Goal: Information Seeking & Learning: Learn about a topic

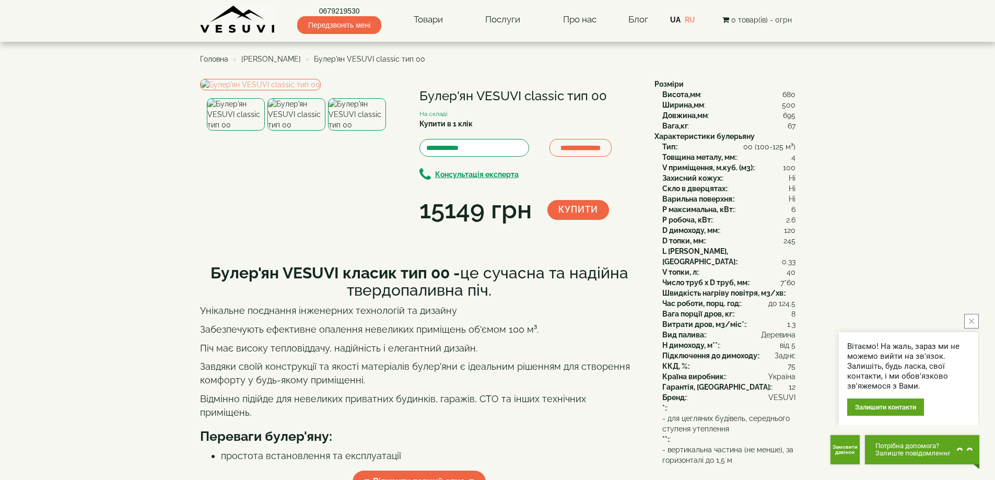
click at [286, 57] on span "[PERSON_NAME]" at bounding box center [271, 59] width 60 height 8
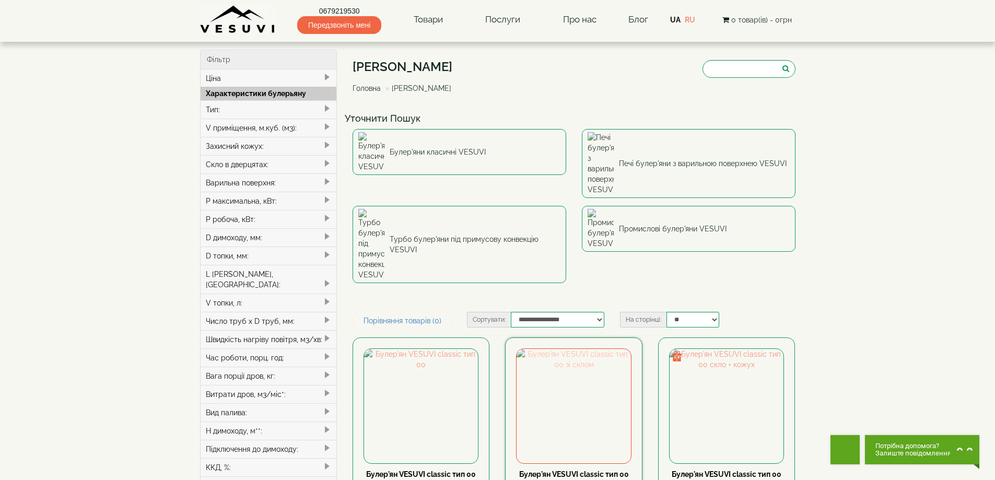
click at [565, 349] on img at bounding box center [573, 406] width 114 height 114
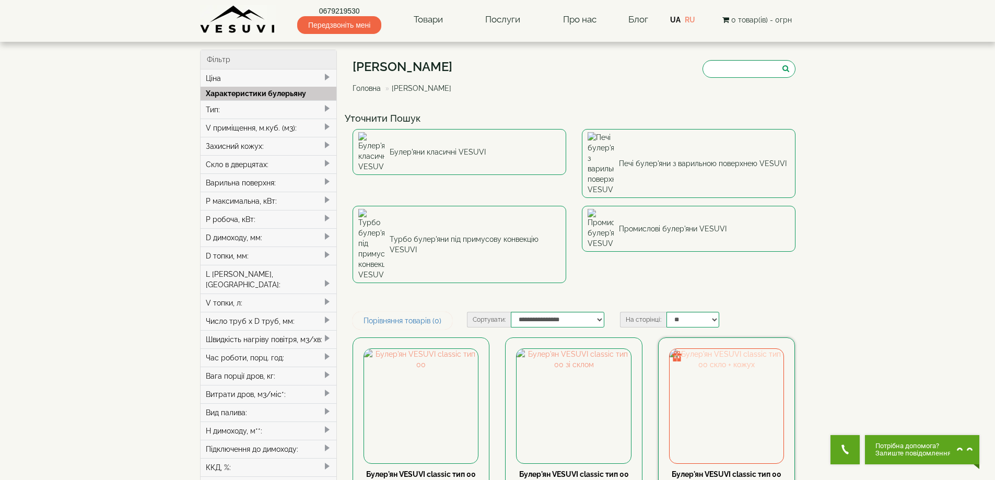
click at [747, 349] on img at bounding box center [726, 406] width 114 height 114
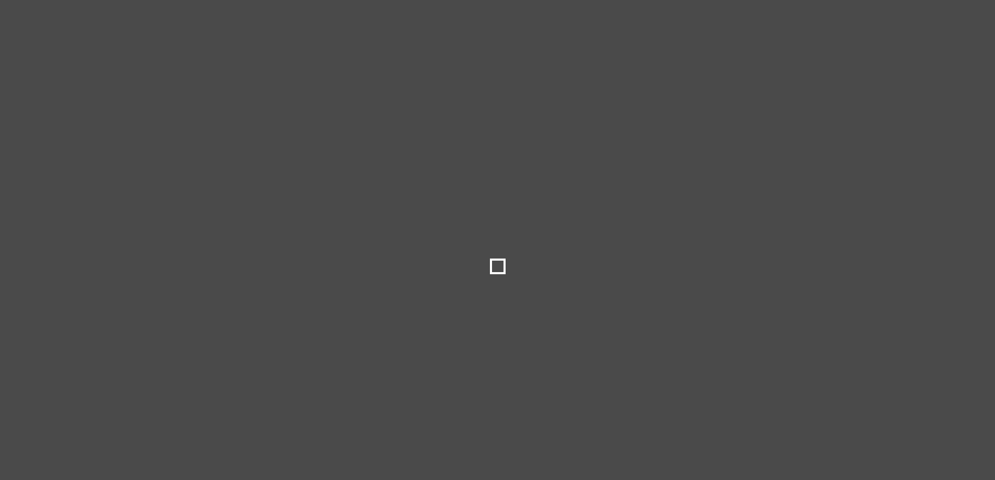
select select
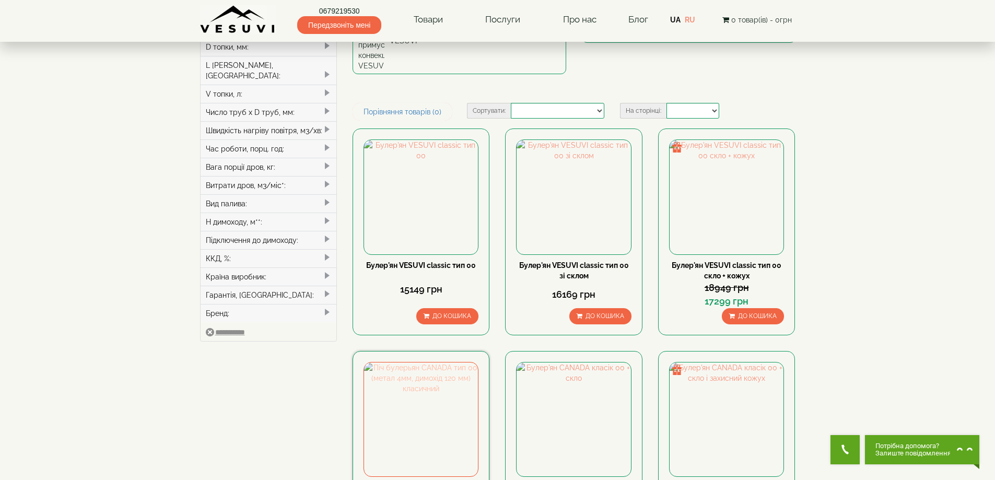
click at [384, 362] on img at bounding box center [421, 419] width 114 height 114
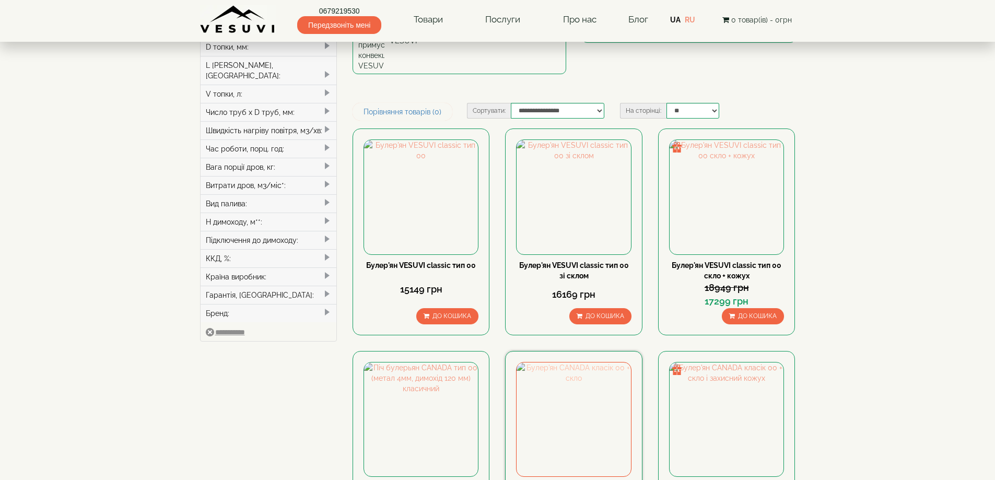
click at [554, 362] on img at bounding box center [573, 419] width 114 height 114
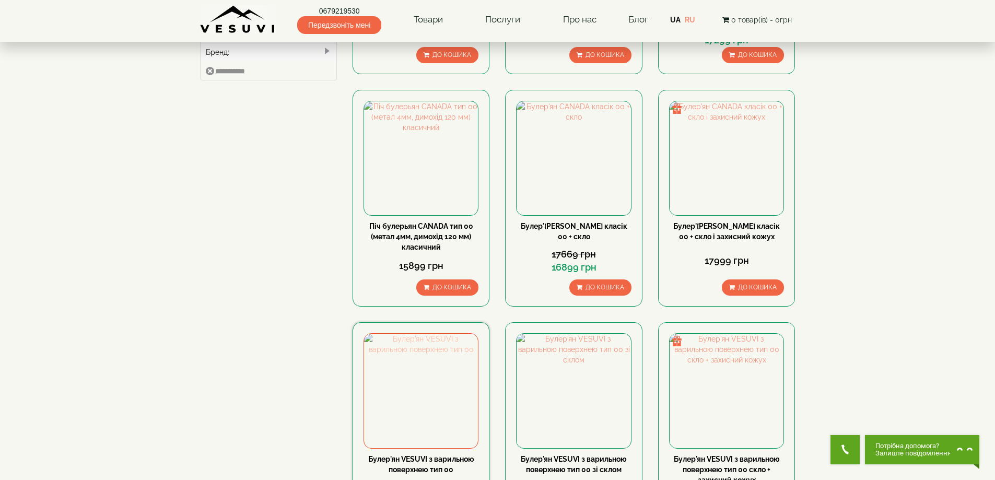
click at [442, 334] on img at bounding box center [421, 391] width 114 height 114
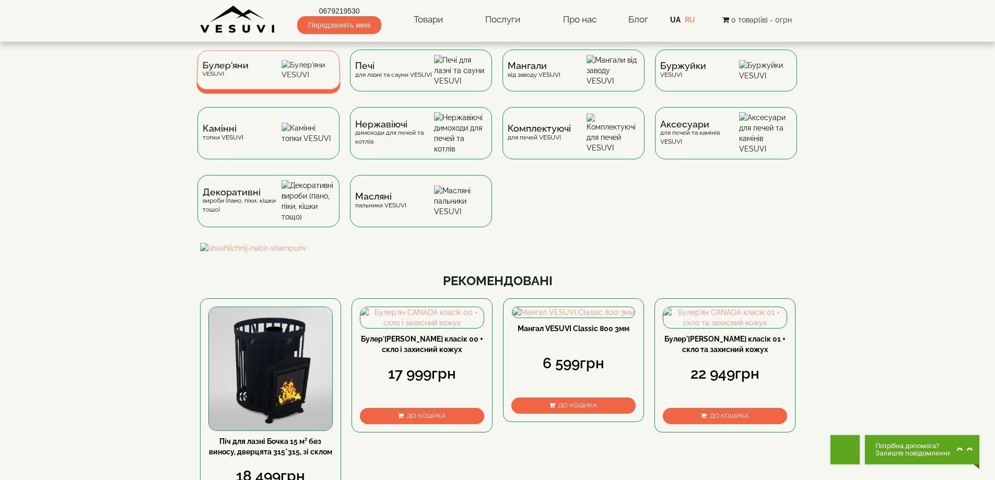
click at [253, 77] on div "Булер'яни VESUVI" at bounding box center [268, 69] width 144 height 39
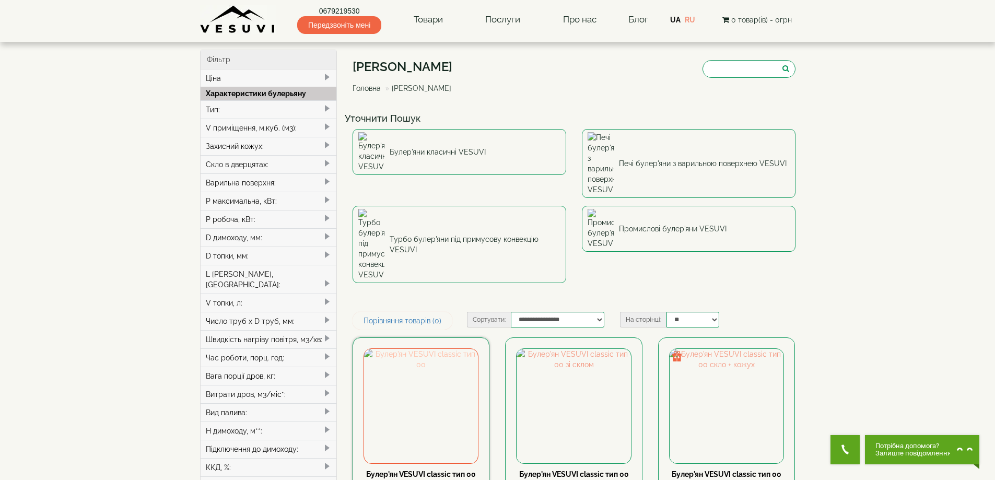
click at [441, 349] on img at bounding box center [421, 406] width 114 height 114
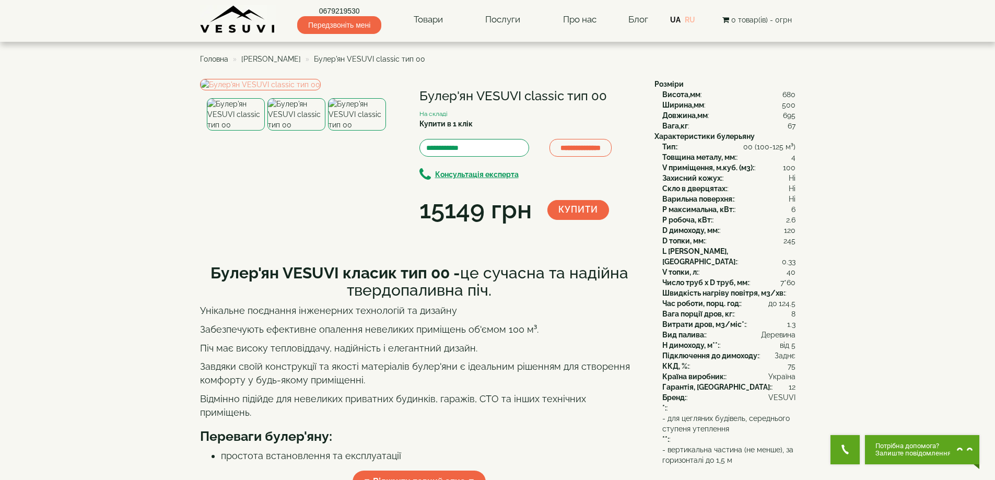
click at [693, 16] on link "RU" at bounding box center [690, 20] width 10 height 8
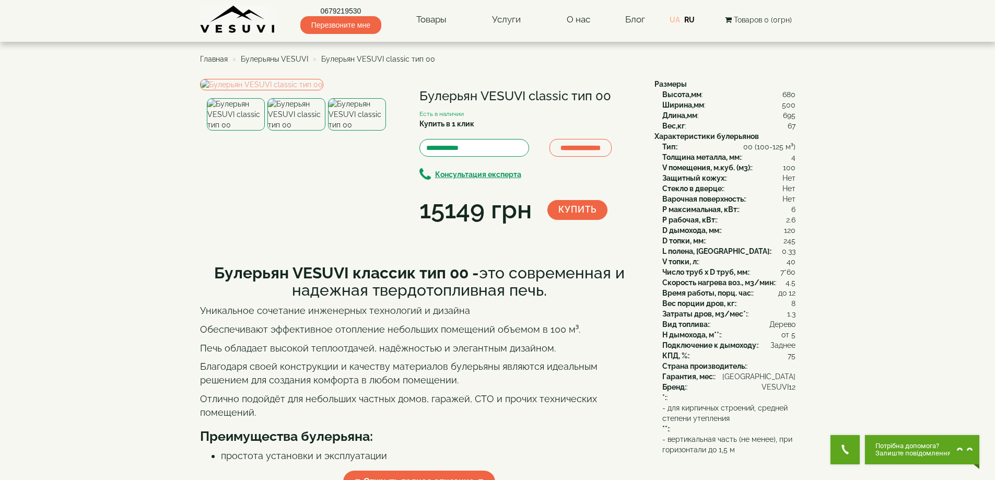
click at [678, 17] on link "UA" at bounding box center [674, 20] width 10 height 8
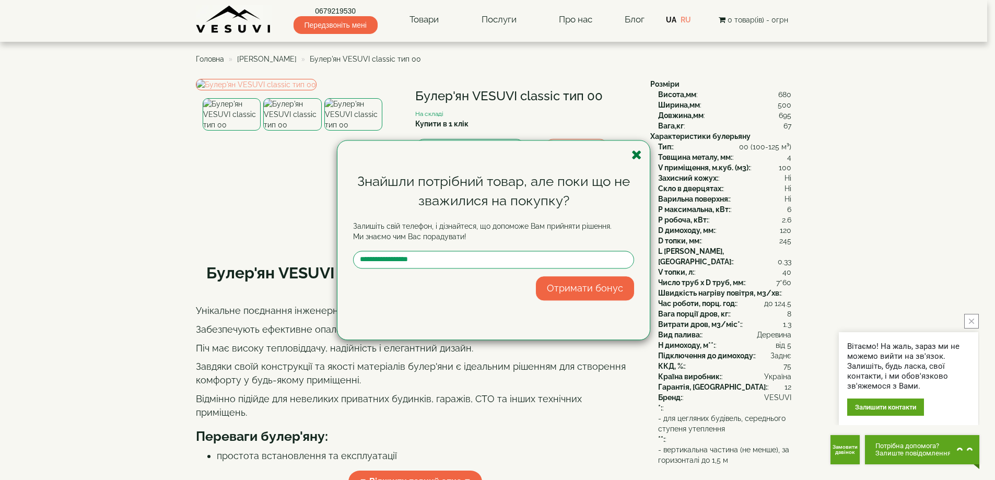
click at [633, 152] on icon "button" at bounding box center [636, 154] width 10 height 13
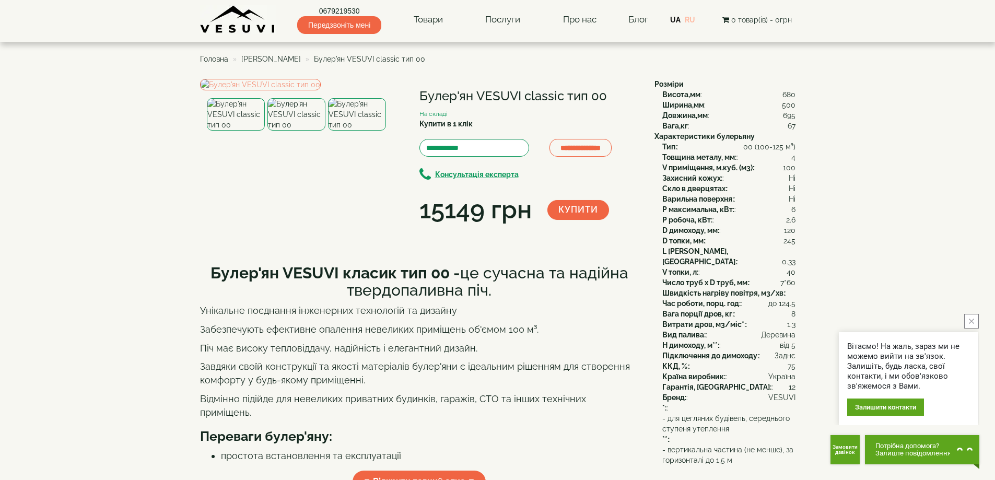
click at [693, 20] on link "RU" at bounding box center [690, 20] width 10 height 8
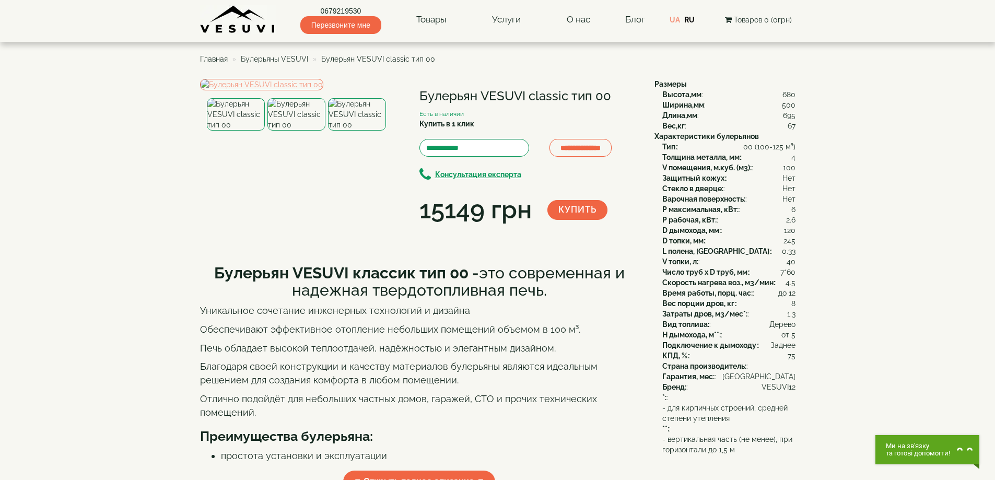
click at [510, 89] on h1 "Булерьян VESUVI classic тип 00" at bounding box center [528, 96] width 219 height 14
copy div "Булерьян VESUVI classic тип 00"
click at [674, 23] on link "UA" at bounding box center [674, 20] width 10 height 8
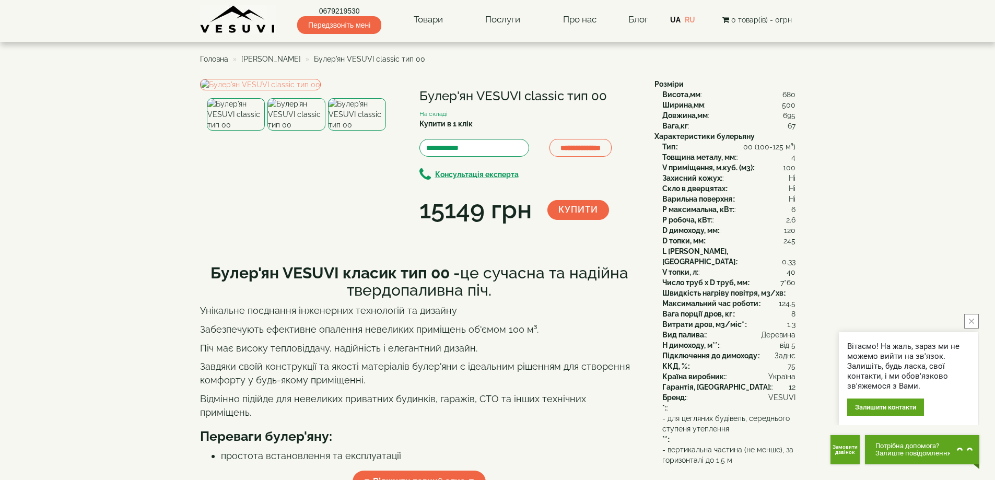
click at [700, 16] on div "0679219530 Передзвоніть мені Товари Булер'яни VESUVI Мангали від заводу VESUVI …" at bounding box center [497, 17] width 595 height 34
click at [694, 19] on link "RU" at bounding box center [690, 20] width 10 height 8
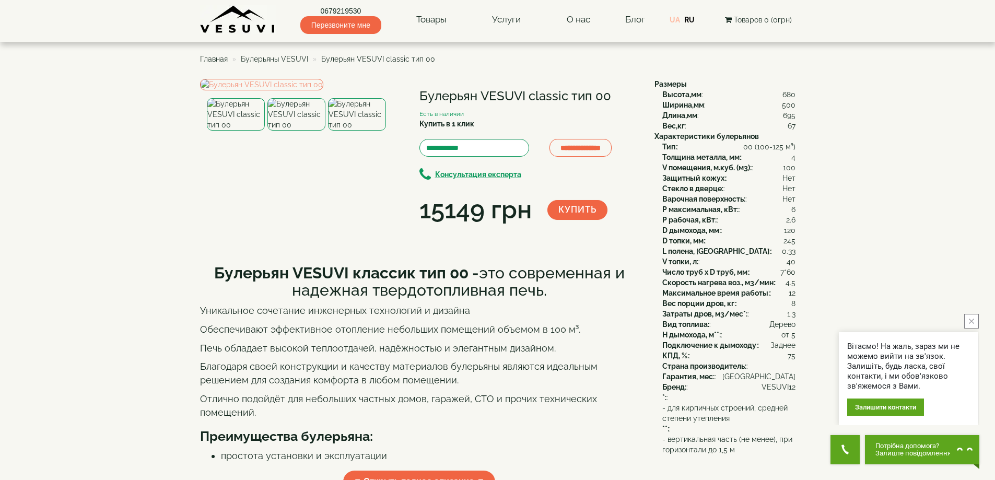
click at [672, 19] on link "UA" at bounding box center [674, 20] width 10 height 8
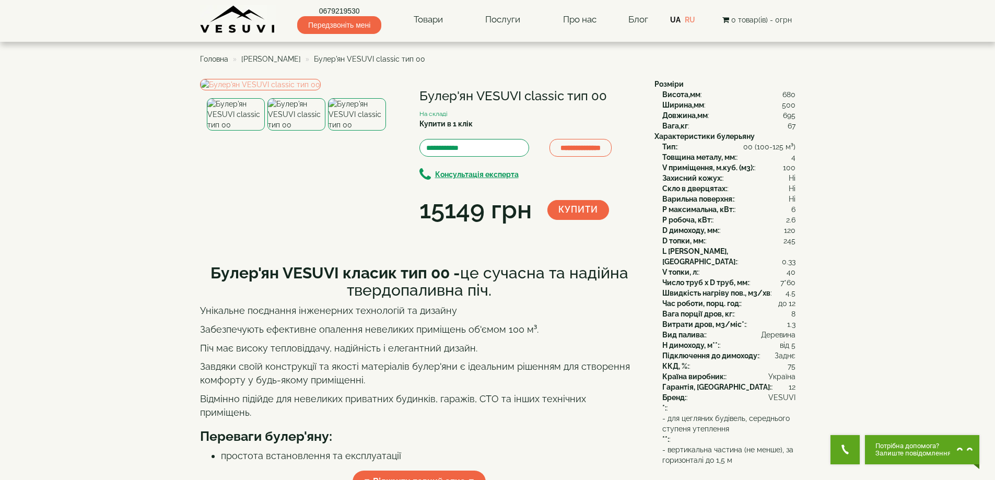
click at [697, 17] on div "UA RU" at bounding box center [684, 20] width 28 height 10
click at [694, 17] on link "RU" at bounding box center [690, 20] width 10 height 8
